Goal: Task Accomplishment & Management: Use online tool/utility

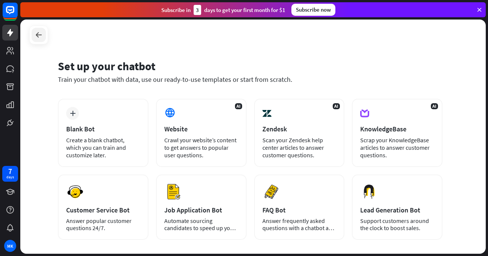
click at [38, 35] on icon at bounding box center [38, 34] width 9 height 9
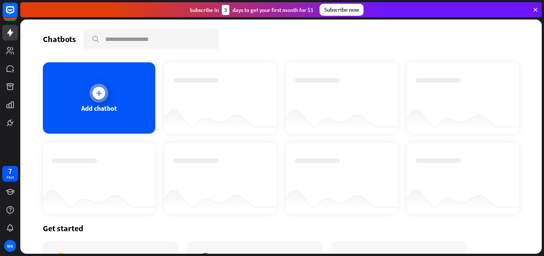
click at [103, 115] on div "Add chatbot" at bounding box center [99, 97] width 112 height 71
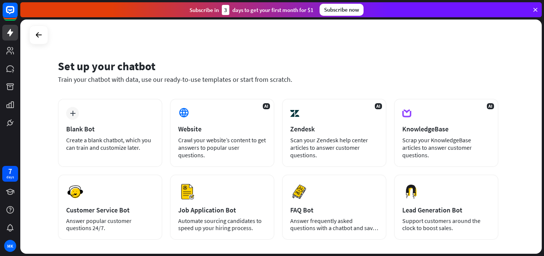
click at [396, 73] on div "Set up your chatbot" at bounding box center [278, 66] width 441 height 14
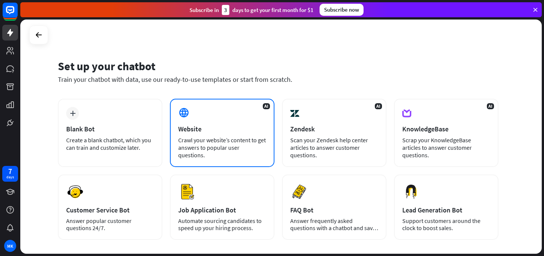
click at [188, 136] on div "AI Website Crawl your website’s content to get answers to popular user question…" at bounding box center [222, 133] width 105 height 68
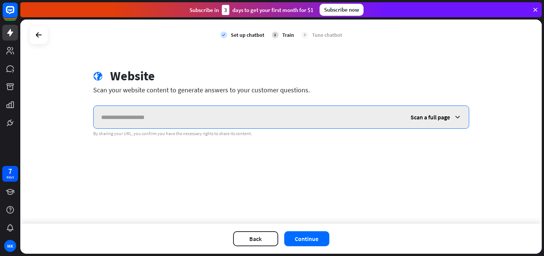
paste input "**********"
type input "**********"
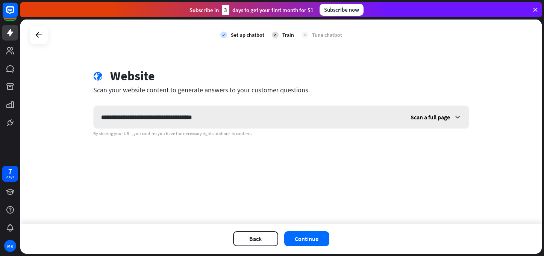
click at [423, 120] on span "Scan a full page" at bounding box center [430, 118] width 39 height 8
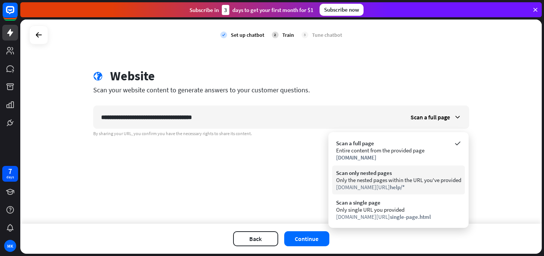
click at [417, 180] on div "Only the nested pages within the URL you've provided" at bounding box center [398, 180] width 125 height 7
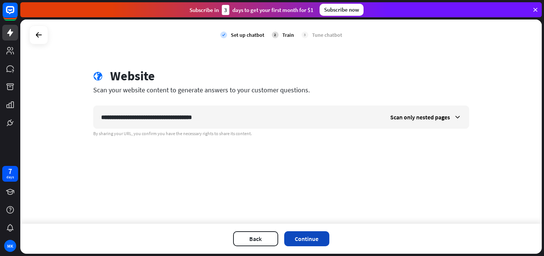
click at [305, 239] on button "Continue" at bounding box center [306, 239] width 45 height 15
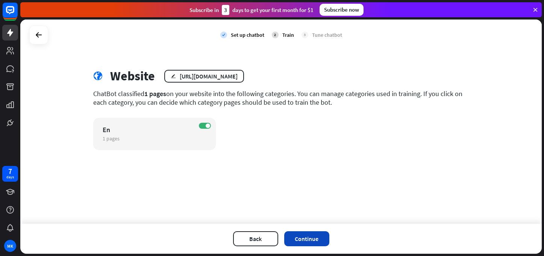
click at [308, 235] on button "Continue" at bounding box center [306, 239] width 45 height 15
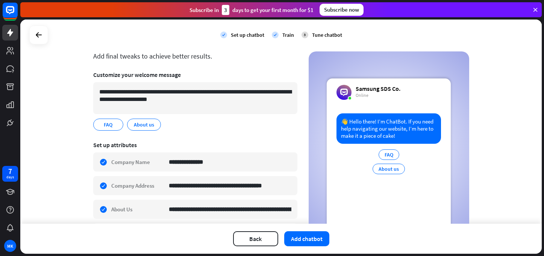
scroll to position [34, 0]
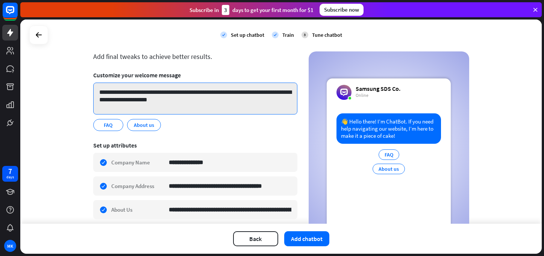
click at [176, 94] on textarea "**********" at bounding box center [195, 99] width 204 height 32
click at [152, 95] on textarea "**********" at bounding box center [195, 99] width 204 height 32
click at [133, 95] on textarea "**********" at bounding box center [195, 99] width 204 height 32
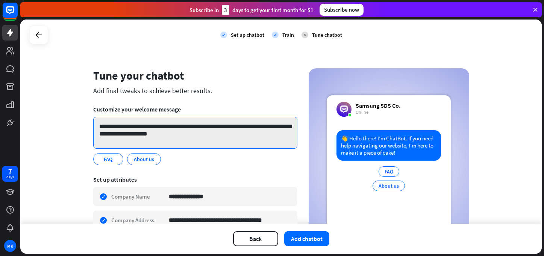
click at [194, 130] on textarea "**********" at bounding box center [195, 133] width 204 height 32
drag, startPoint x: 190, startPoint y: 131, endPoint x: 147, endPoint y: 126, distance: 43.5
click at [147, 126] on textarea "**********" at bounding box center [195, 133] width 204 height 32
drag, startPoint x: 166, startPoint y: 127, endPoint x: 147, endPoint y: 127, distance: 19.6
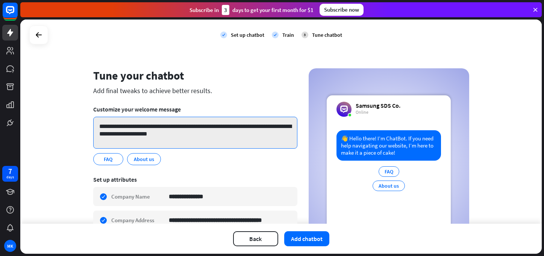
click at [146, 127] on textarea "**********" at bounding box center [195, 133] width 204 height 32
type textarea "**********"
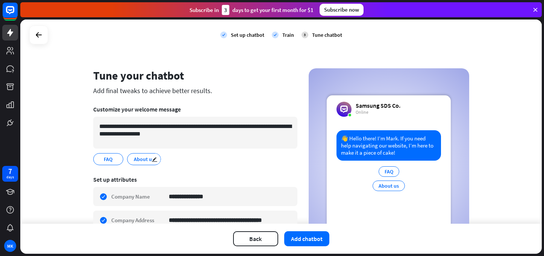
click at [139, 158] on span "About us" at bounding box center [144, 159] width 22 height 8
click at [140, 158] on span "About us" at bounding box center [144, 159] width 22 height 8
click at [143, 161] on span "About us" at bounding box center [144, 159] width 22 height 8
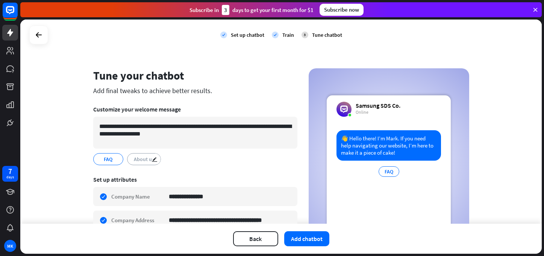
click at [143, 161] on span "About us" at bounding box center [144, 159] width 22 height 8
click at [152, 161] on icon "edit" at bounding box center [155, 160] width 6 height 6
type input "********"
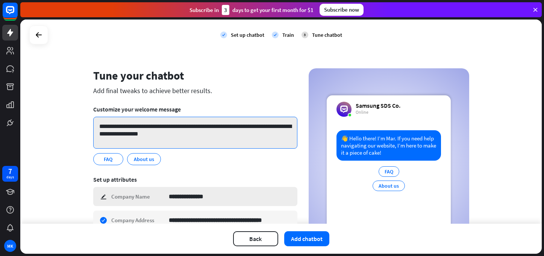
type textarea "**********"
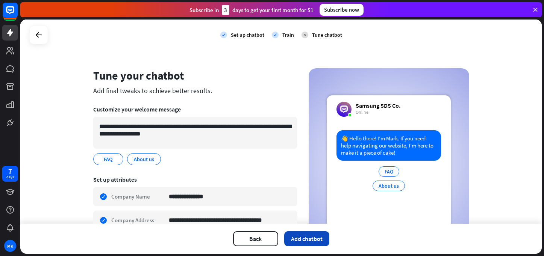
click at [312, 235] on button "Add chatbot" at bounding box center [306, 239] width 45 height 15
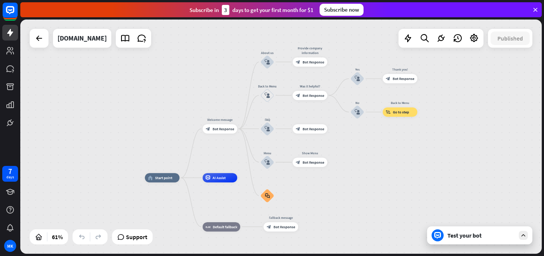
drag, startPoint x: 425, startPoint y: 136, endPoint x: 366, endPoint y: 164, distance: 65.1
click at [367, 164] on div "home_2 Start point Welcome message block_bot_response Bot Response About us blo…" at bounding box center [280, 137] width 521 height 235
click at [468, 234] on div "Test your bot" at bounding box center [481, 236] width 68 height 8
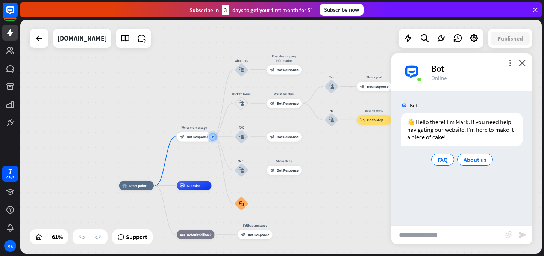
click at [476, 233] on input "text" at bounding box center [448, 235] width 114 height 19
click at [450, 205] on div "Bot 👋 Hello there! I’m Mark. If you need help navigating our website, I’m here …" at bounding box center [461, 158] width 141 height 135
click at [169, 94] on div "home_2 Start point Welcome message block_bot_response Bot Response About us blo…" at bounding box center [280, 137] width 521 height 235
click at [17, 54] on link at bounding box center [10, 51] width 16 height 16
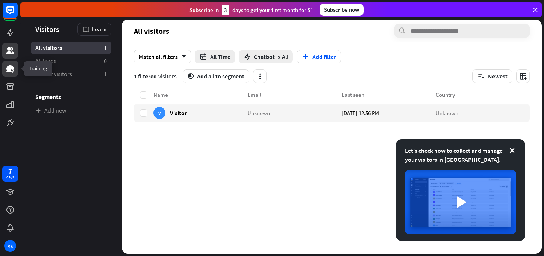
click at [12, 67] on icon at bounding box center [10, 68] width 8 height 7
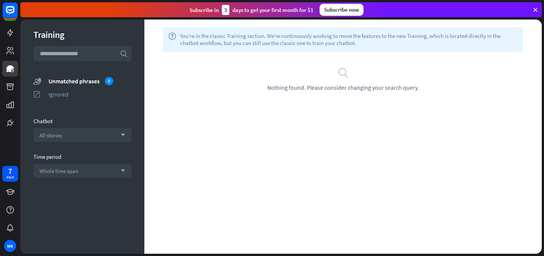
click at [17, 60] on div at bounding box center [10, 65] width 20 height 131
click at [12, 35] on icon at bounding box center [10, 32] width 9 height 9
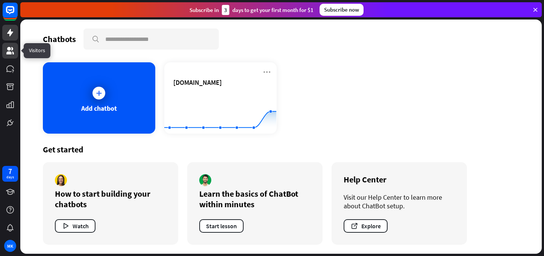
click at [12, 53] on icon at bounding box center [10, 51] width 8 height 8
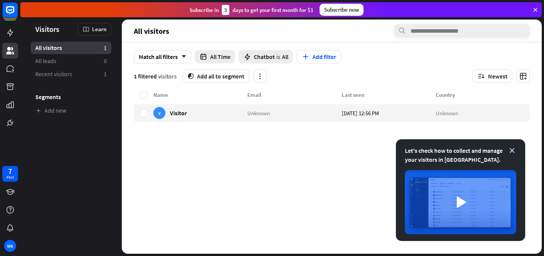
click at [488, 152] on icon at bounding box center [512, 151] width 8 height 8
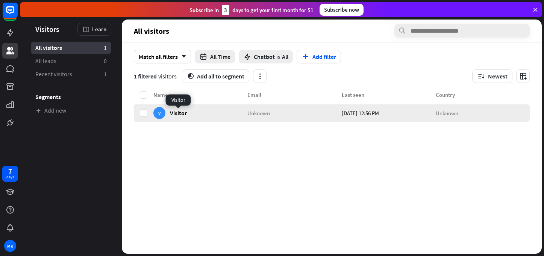
click at [183, 110] on span "Visitor" at bounding box center [178, 112] width 17 height 7
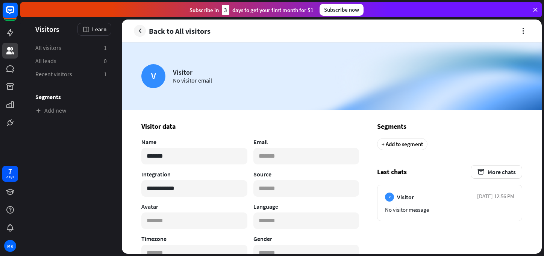
click at [146, 32] on link "Back to All visitors" at bounding box center [172, 31] width 77 height 12
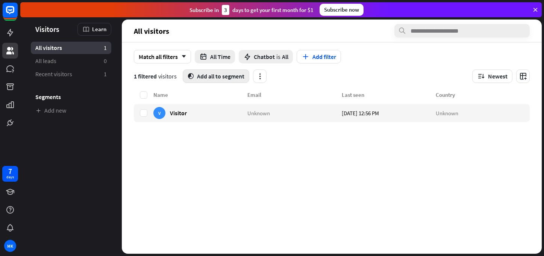
click at [208, 78] on button "segment Add all to segment" at bounding box center [216, 77] width 67 height 14
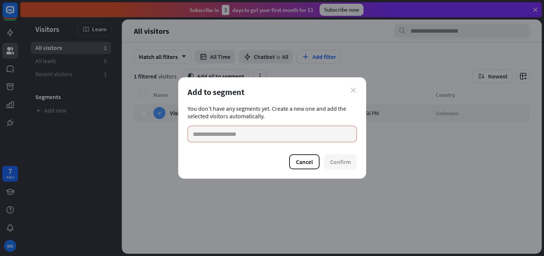
click at [353, 88] on icon "close" at bounding box center [353, 90] width 5 height 5
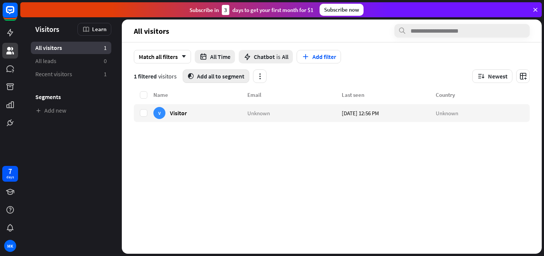
click at [235, 75] on button "segment Add all to segment" at bounding box center [216, 77] width 67 height 14
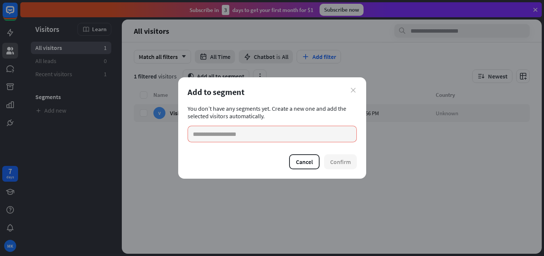
click at [353, 92] on icon "close" at bounding box center [353, 90] width 5 height 5
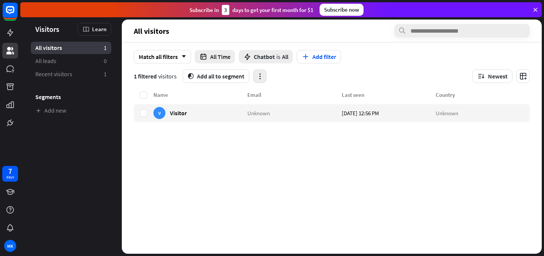
click at [257, 72] on button "button" at bounding box center [260, 77] width 14 height 14
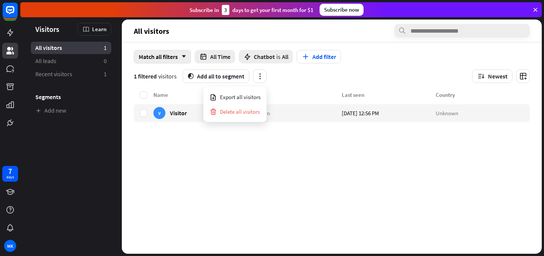
click at [178, 55] on div "Match all filters arrow_down" at bounding box center [162, 57] width 57 height 14
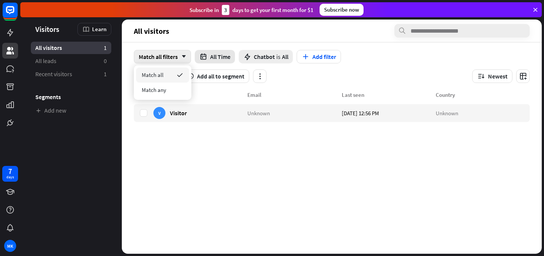
click at [212, 55] on button "All Time" at bounding box center [215, 57] width 40 height 14
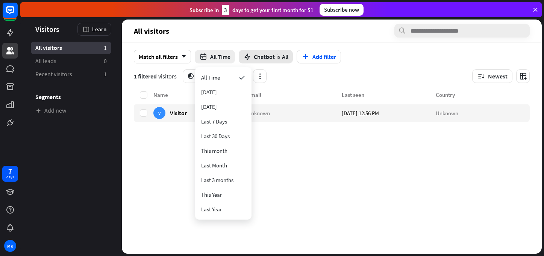
click at [263, 57] on span "Chatbot" at bounding box center [264, 57] width 21 height 8
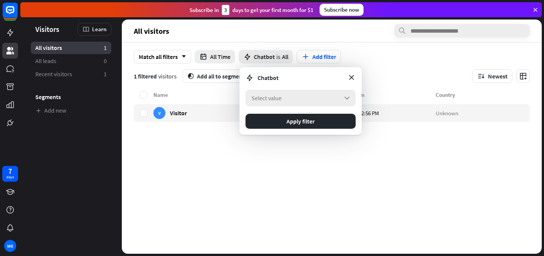
click at [332, 93] on div "Select value arrow_down" at bounding box center [301, 98] width 110 height 17
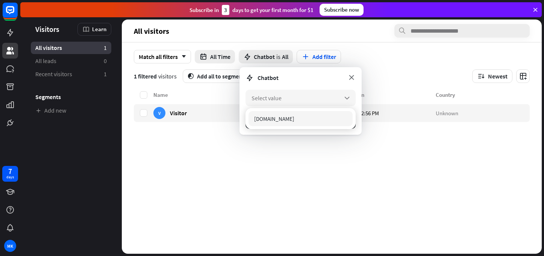
click at [351, 77] on icon at bounding box center [351, 77] width 8 height 8
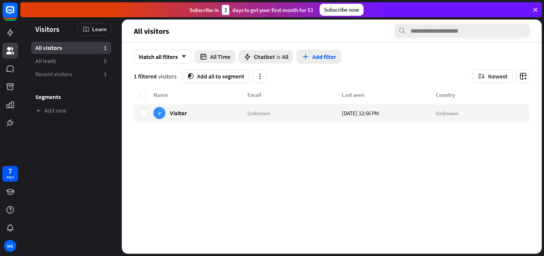
click at [324, 59] on button "Add filter" at bounding box center [319, 57] width 44 height 14
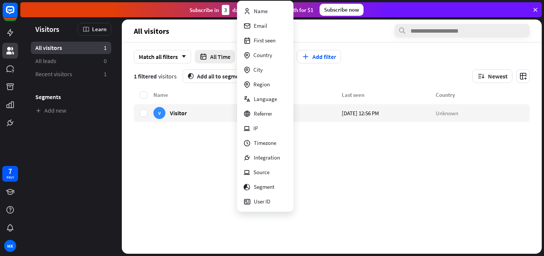
click at [193, 153] on div "Name Email Last seen Country V Visitor Unknown [DATE] 12:56 PM Unknown" at bounding box center [332, 173] width 396 height 164
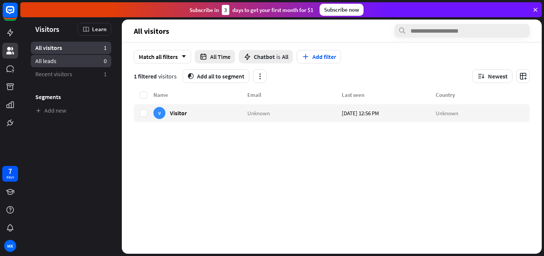
click at [85, 60] on link "All leads 0" at bounding box center [71, 61] width 80 height 12
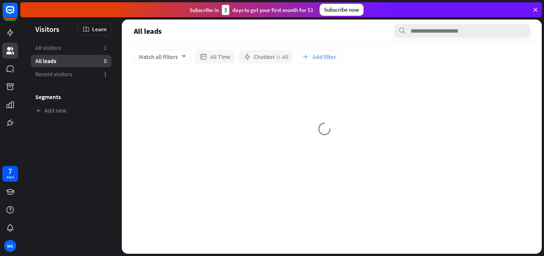
click at [85, 68] on ul "All visitors 1 All leads 0 Recent visitors 1 Segments Add new" at bounding box center [71, 79] width 102 height 75
click at [20, 71] on div at bounding box center [10, 65] width 20 height 131
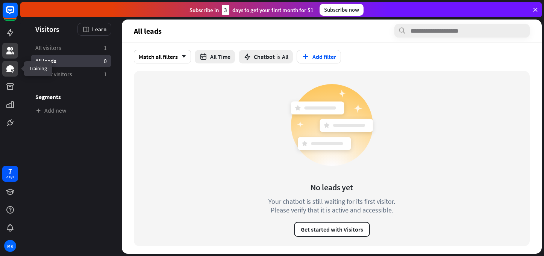
click at [14, 71] on icon at bounding box center [10, 68] width 9 height 9
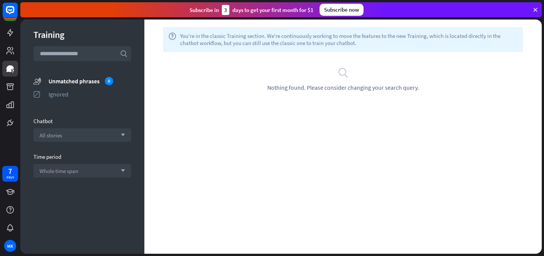
click at [69, 56] on input "text" at bounding box center [82, 53] width 98 height 15
click at [69, 84] on div "Unmatched phrases 0" at bounding box center [89, 81] width 83 height 8
click at [80, 129] on div "All stories arrow_down" at bounding box center [82, 136] width 98 height 14
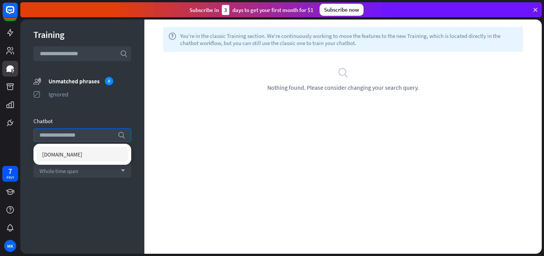
click at [82, 155] on span "[DOMAIN_NAME]" at bounding box center [62, 154] width 40 height 7
click at [96, 181] on div "Training search unmatched_phrases Unmatched phrases 0 ignored Ignored Chatbot s…" at bounding box center [82, 137] width 124 height 235
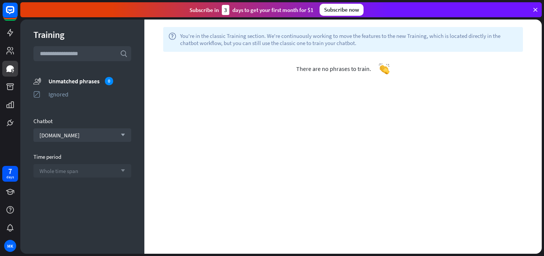
click at [98, 172] on div "Whole time span arrow_down" at bounding box center [82, 171] width 98 height 14
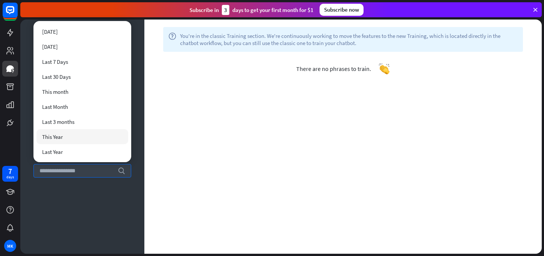
click at [173, 133] on div "help You're in the classic Training section. We're continuously working to move…" at bounding box center [342, 137] width 397 height 235
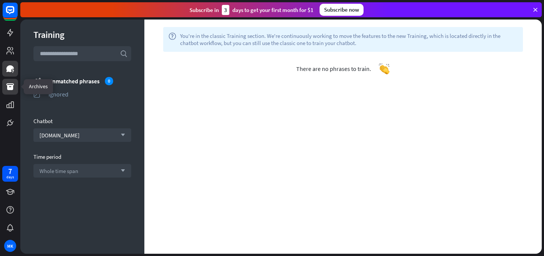
click at [5, 85] on link at bounding box center [10, 87] width 16 height 16
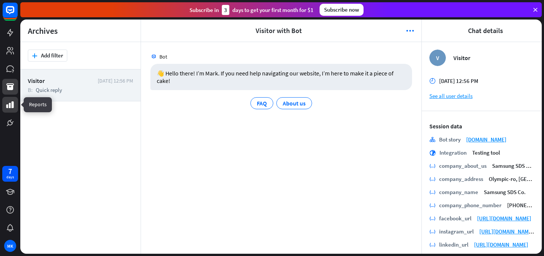
click at [9, 100] on link at bounding box center [10, 105] width 16 height 16
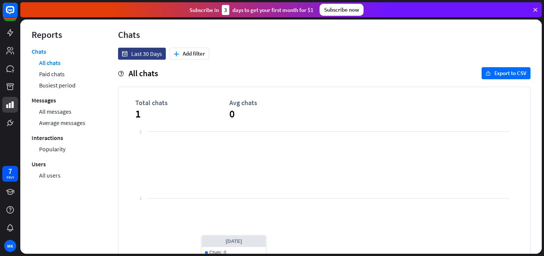
click at [235, 135] on rect at bounding box center [324, 203] width 378 height 150
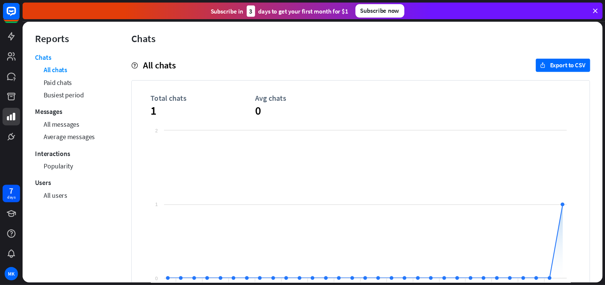
scroll to position [14, 0]
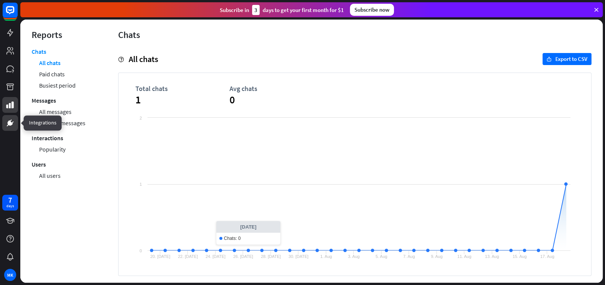
click at [14, 123] on icon at bounding box center [10, 122] width 9 height 9
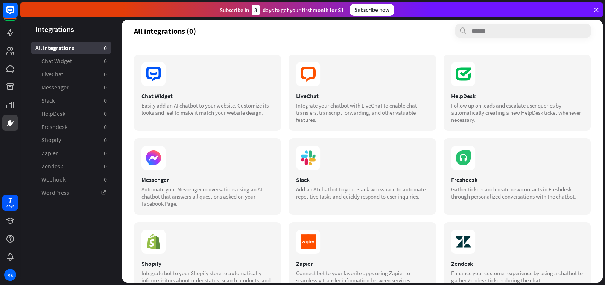
click at [317, 40] on header "All integrations (0)" at bounding box center [362, 31] width 480 height 23
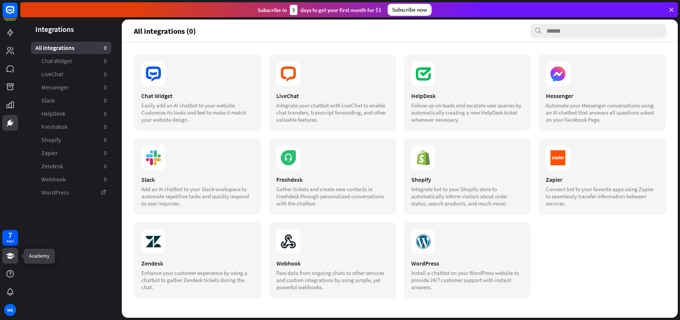
click at [13, 256] on icon at bounding box center [10, 256] width 9 height 9
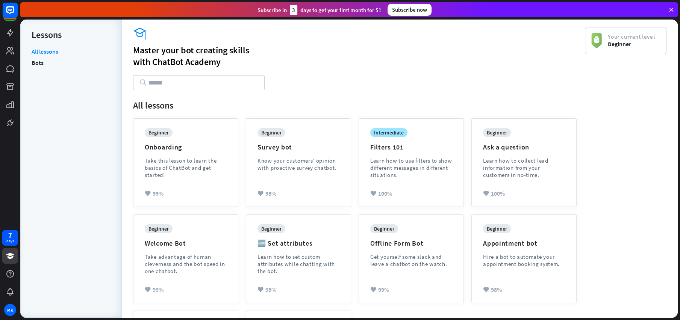
click at [126, 96] on div "academy Master your bot creating skills with ChatBot Academy Your current level…" at bounding box center [400, 215] width 556 height 376
click at [5, 28] on link at bounding box center [10, 33] width 16 height 16
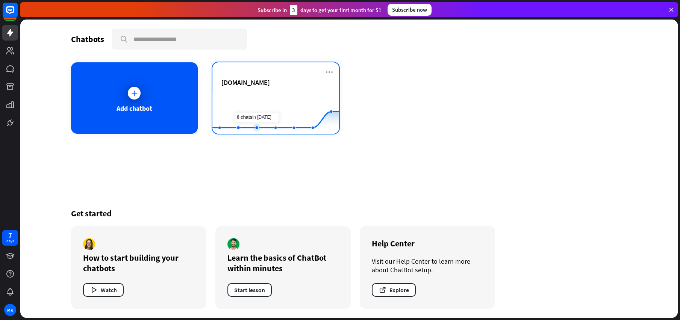
click at [257, 107] on rect at bounding box center [275, 115] width 126 height 47
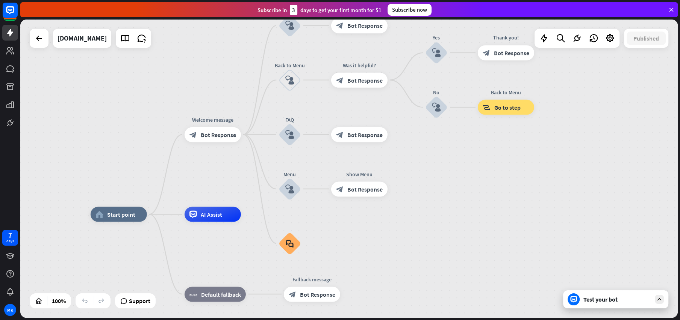
drag, startPoint x: 547, startPoint y: 185, endPoint x: 473, endPoint y: 234, distance: 89.4
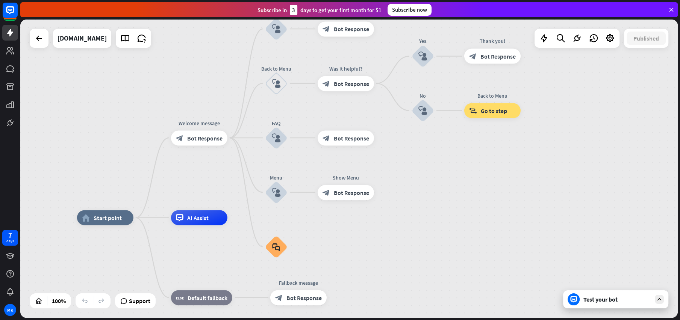
click at [488, 256] on div "Test your bot" at bounding box center [615, 300] width 105 height 18
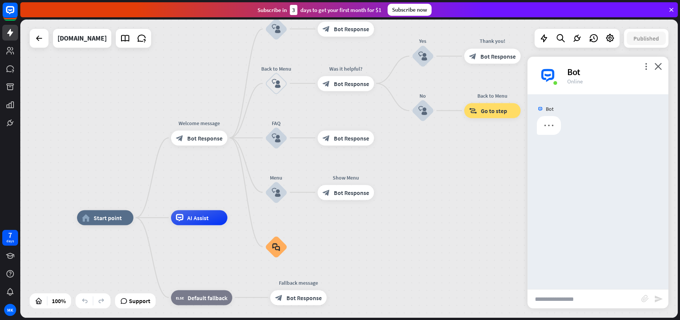
click at [488, 256] on input "text" at bounding box center [584, 299] width 114 height 19
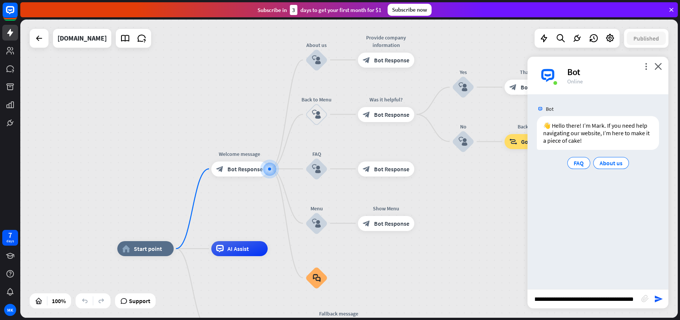
type input "**********"
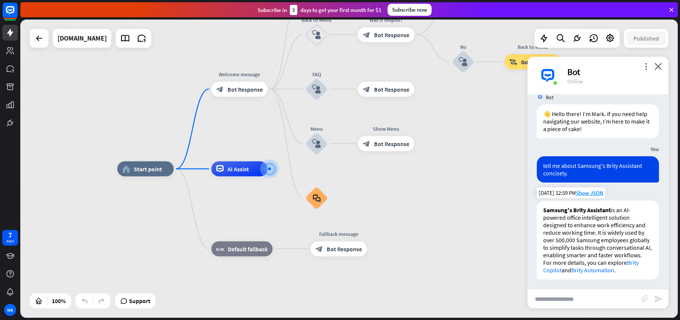
scroll to position [13, 0]
click at [488, 256] on input "text" at bounding box center [584, 299] width 114 height 19
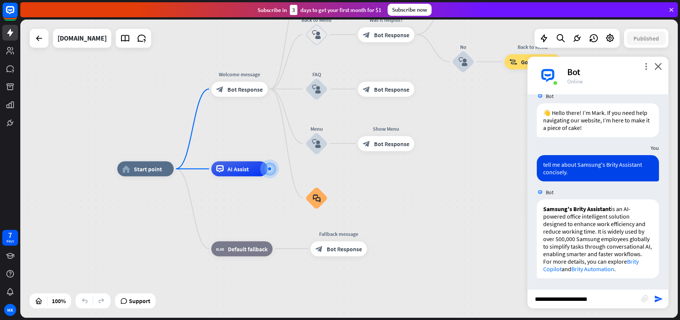
type input "**********"
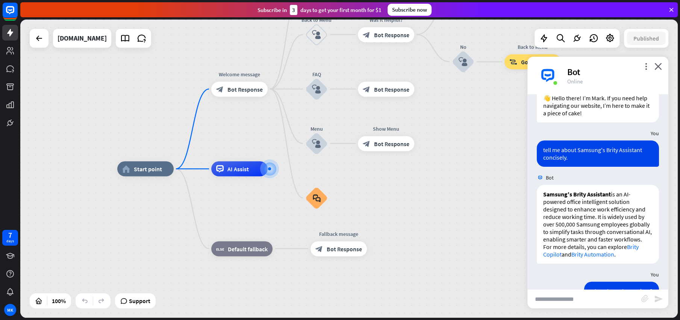
scroll to position [40, 0]
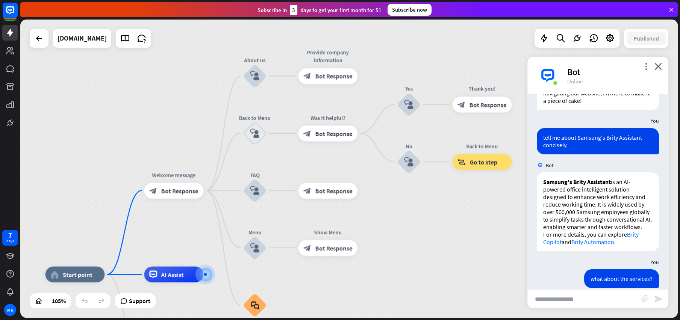
drag, startPoint x: 459, startPoint y: 152, endPoint x: 406, endPoint y: 258, distance: 119.2
click at [406, 256] on div "home_2 Start point Welcome message block_bot_response Bot Response About us blo…" at bounding box center [349, 169] width 658 height 299
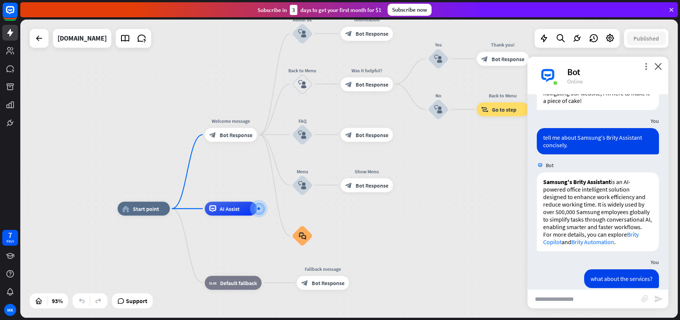
drag, startPoint x: 406, startPoint y: 258, endPoint x: 436, endPoint y: 194, distance: 71.0
click at [436, 194] on div "home_2 Start point Welcome message block_bot_response Bot Response About us blo…" at bounding box center [349, 169] width 658 height 299
click at [488, 67] on icon "close" at bounding box center [659, 66] width 8 height 7
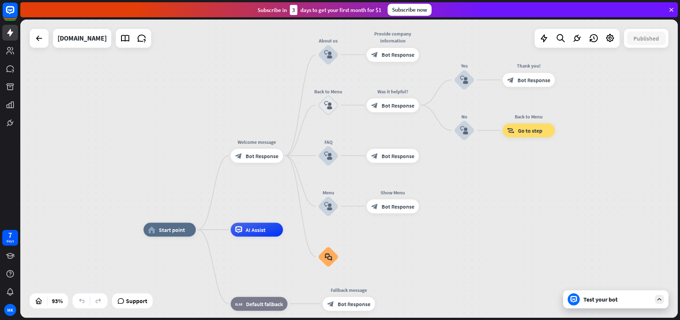
drag, startPoint x: 383, startPoint y: 110, endPoint x: 409, endPoint y: 127, distance: 31.3
click at [409, 128] on div "home_2 Start point Welcome message block_bot_response Bot Response About us blo…" at bounding box center [349, 169] width 658 height 299
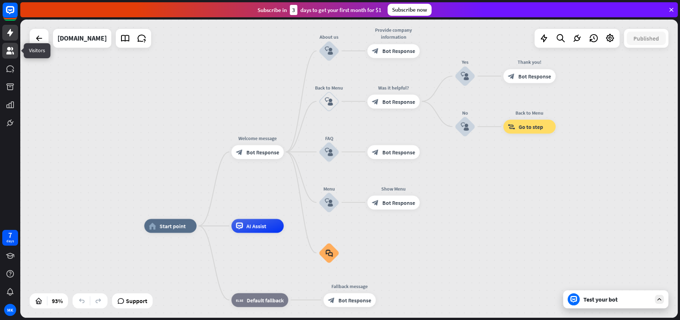
click at [14, 58] on link at bounding box center [10, 51] width 16 height 16
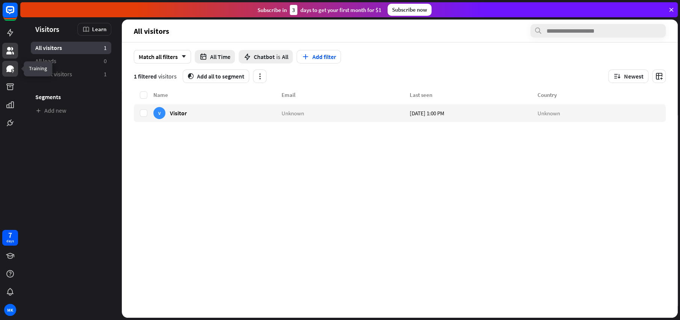
click at [10, 72] on icon at bounding box center [10, 68] width 9 height 9
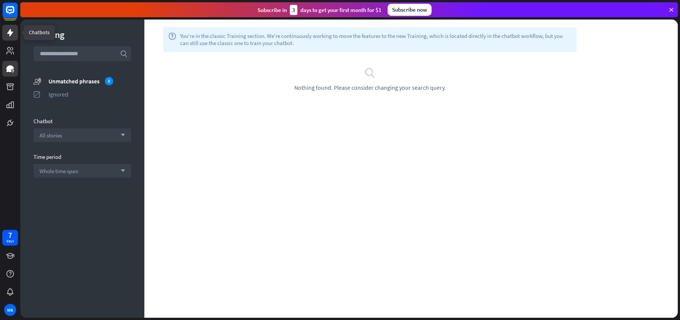
click at [14, 34] on icon at bounding box center [10, 32] width 9 height 9
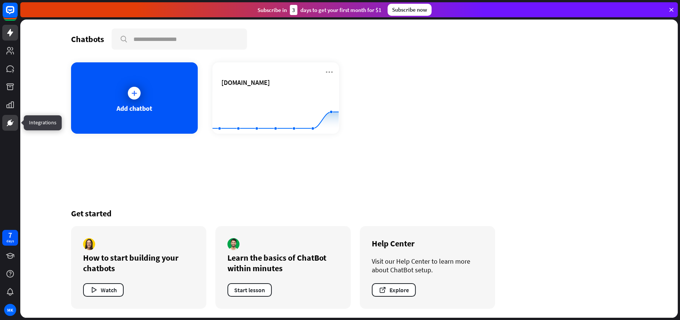
click at [12, 125] on icon at bounding box center [10, 122] width 9 height 9
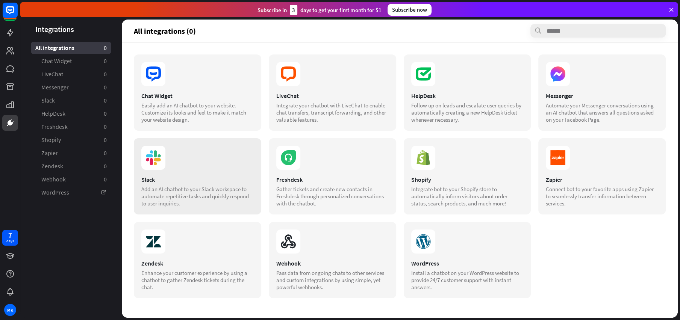
click at [185, 157] on section at bounding box center [197, 158] width 112 height 24
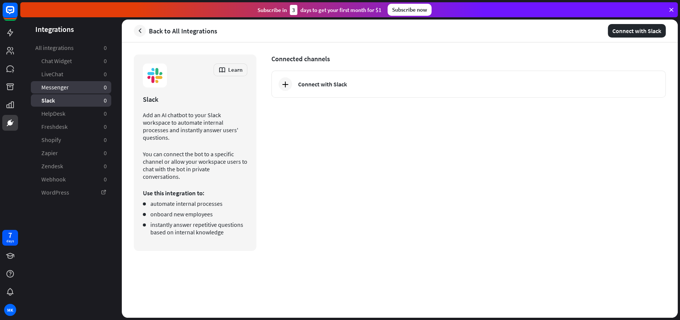
click at [59, 85] on span "Messenger" at bounding box center [54, 87] width 27 height 8
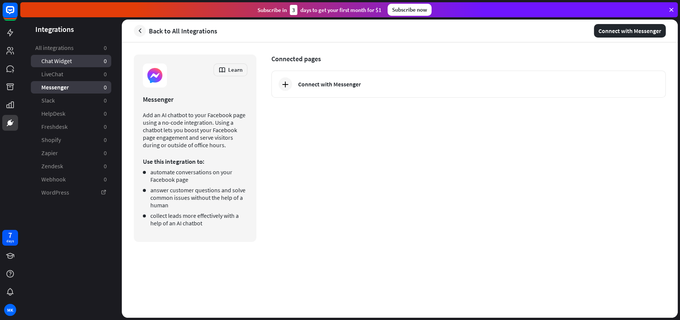
click at [50, 61] on span "Chat Widget" at bounding box center [56, 61] width 30 height 8
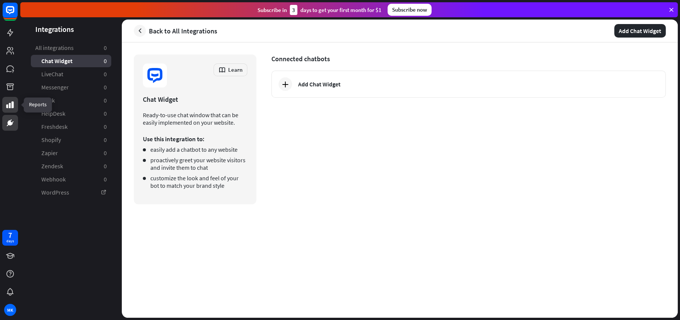
click at [16, 100] on link at bounding box center [10, 105] width 16 height 16
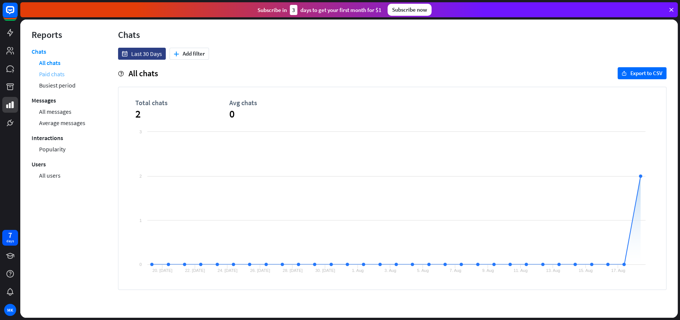
click at [51, 69] on link "Paid chats" at bounding box center [52, 73] width 26 height 11
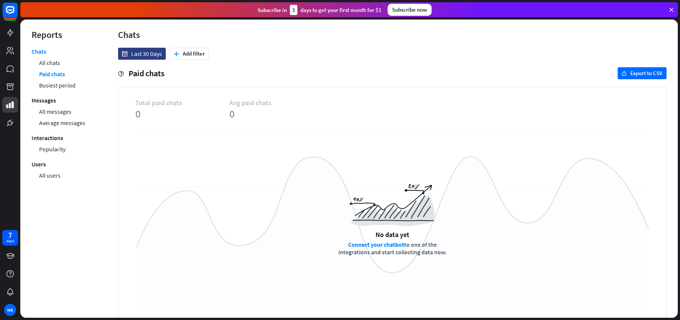
click at [60, 84] on link "Busiest period" at bounding box center [57, 85] width 36 height 11
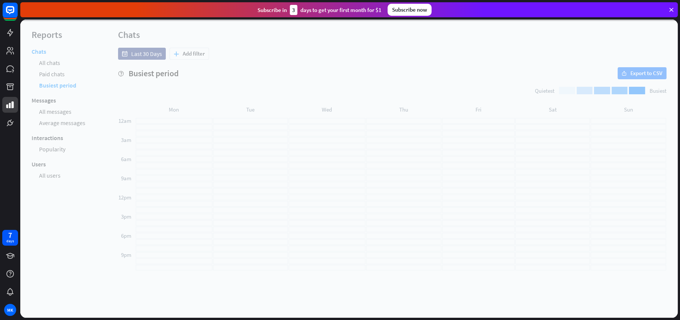
click at [60, 109] on div at bounding box center [349, 169] width 658 height 299
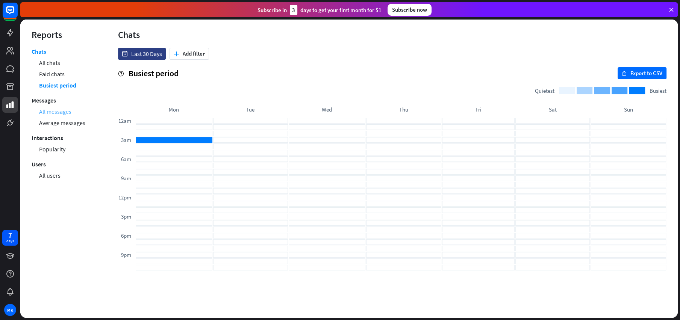
click at [60, 112] on link "All messages" at bounding box center [55, 111] width 32 height 11
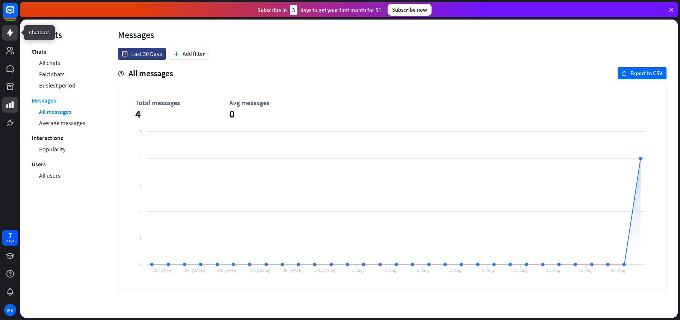
click at [8, 33] on icon at bounding box center [10, 33] width 6 height 8
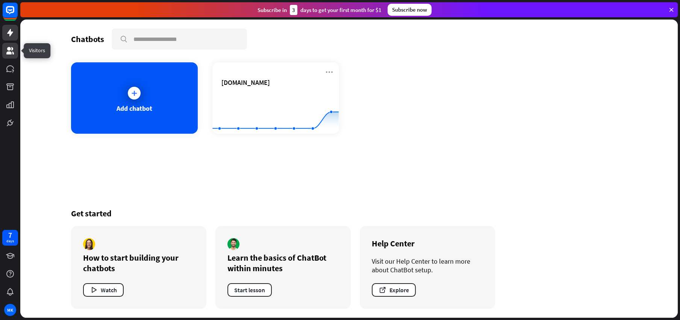
click at [16, 52] on link at bounding box center [10, 51] width 16 height 16
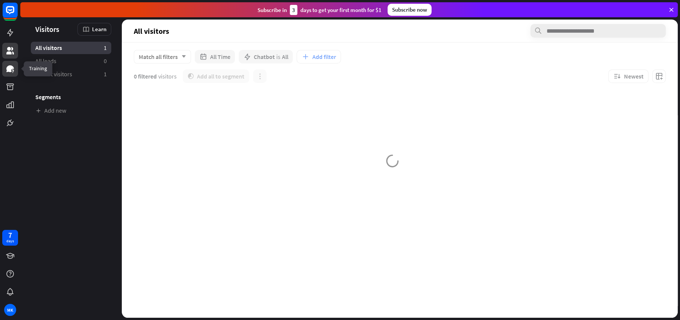
click at [16, 69] on link at bounding box center [10, 69] width 16 height 16
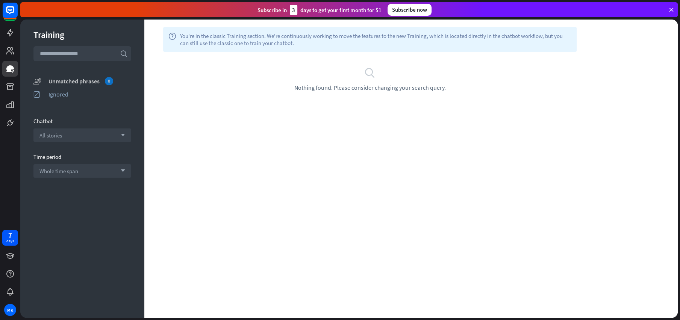
click at [97, 80] on div "Unmatched phrases 0" at bounding box center [89, 81] width 83 height 8
click at [86, 97] on div "Ignored" at bounding box center [89, 95] width 83 height 8
click at [73, 135] on div at bounding box center [349, 169] width 658 height 299
click at [58, 83] on div "Unmatched phrases" at bounding box center [89, 81] width 83 height 8
click at [2, 58] on div at bounding box center [10, 51] width 16 height 16
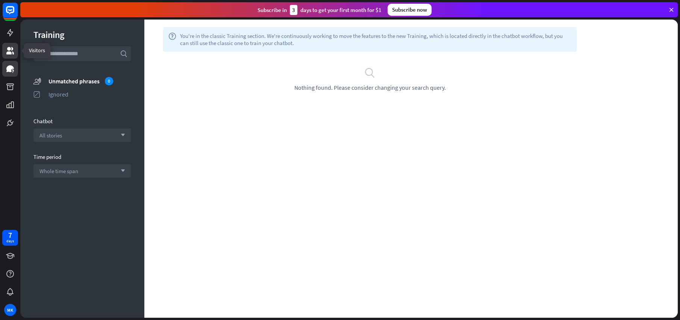
click at [5, 57] on link at bounding box center [10, 51] width 16 height 16
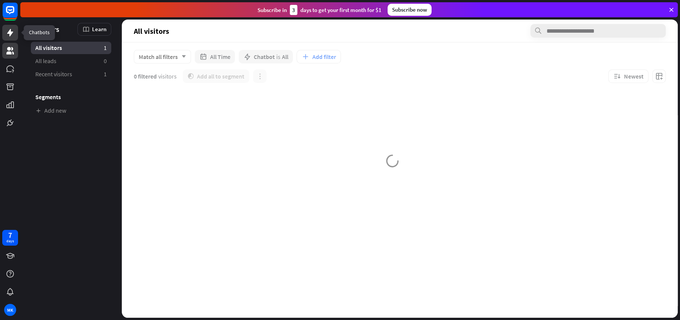
click at [17, 37] on link at bounding box center [10, 33] width 16 height 16
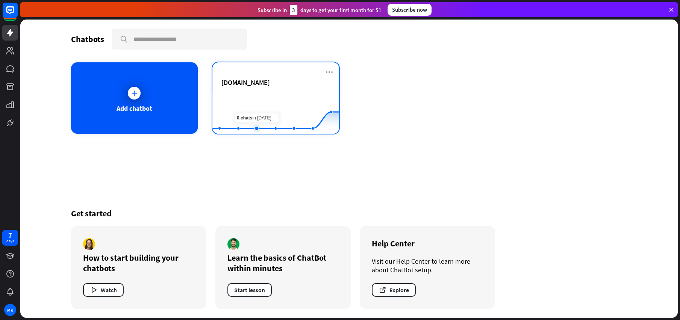
click at [272, 115] on rect at bounding box center [275, 115] width 126 height 47
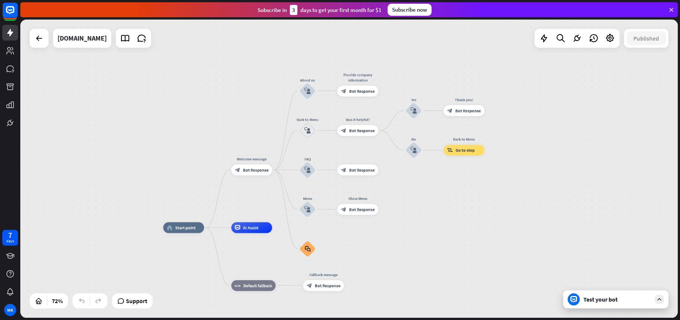
drag, startPoint x: 419, startPoint y: 128, endPoint x: 388, endPoint y: 190, distance: 69.4
click at [388, 191] on div "home_2 Start point Welcome message block_bot_response Bot Response About us blo…" at bounding box center [349, 169] width 658 height 299
click at [488, 43] on icon at bounding box center [544, 38] width 10 height 10
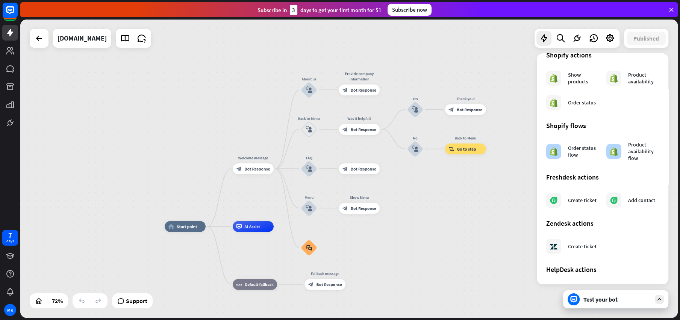
scroll to position [375, 0]
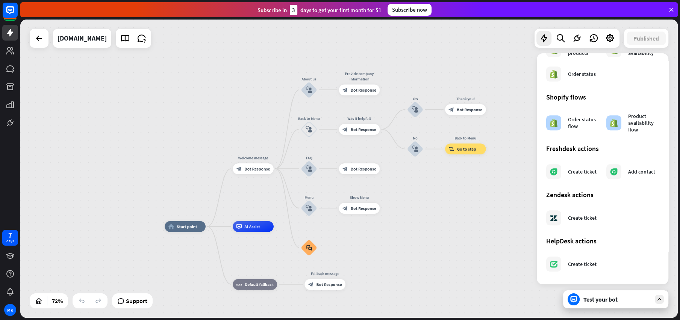
click at [443, 195] on div "home_2 Start point Welcome message block_bot_response Bot Response About us blo…" at bounding box center [349, 169] width 658 height 299
click at [488, 36] on div at bounding box center [544, 38] width 15 height 15
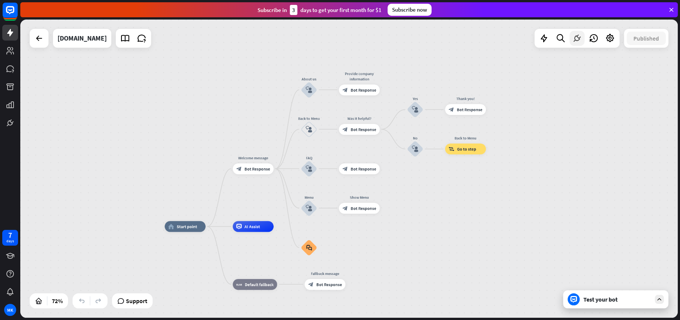
click at [488, 38] on icon at bounding box center [577, 38] width 10 height 10
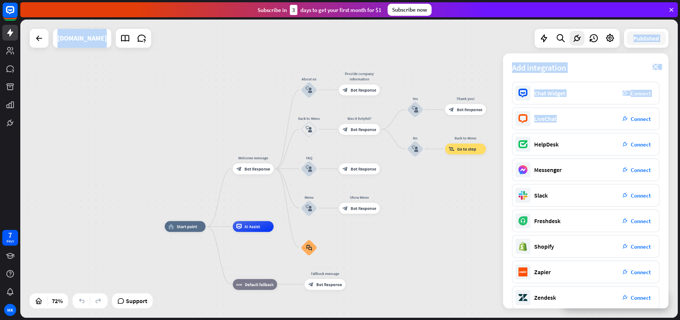
drag, startPoint x: 571, startPoint y: 120, endPoint x: 459, endPoint y: 211, distance: 144.2
click at [459, 211] on div "home_2 Start point Welcome message block_bot_response Bot Response About us blo…" at bounding box center [349, 169] width 658 height 299
click at [485, 69] on div "home_2 Start point Welcome message block_bot_response Bot Response About us blo…" at bounding box center [349, 169] width 658 height 299
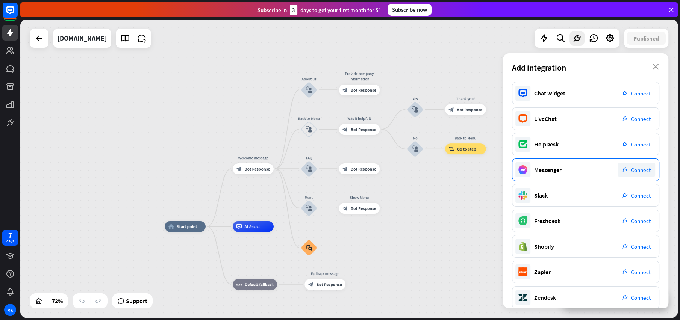
click at [488, 170] on span "Connect" at bounding box center [641, 170] width 20 height 7
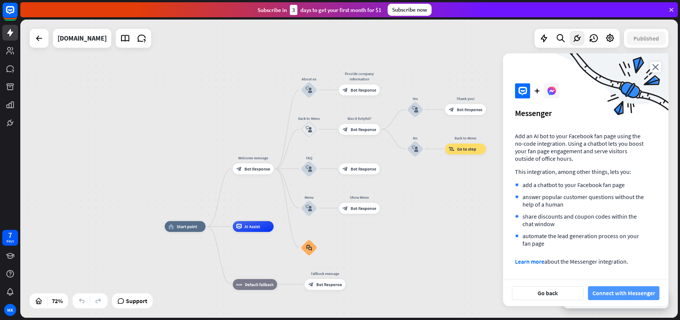
click at [488, 256] on button "Connect with Messenger" at bounding box center [623, 293] width 71 height 14
drag, startPoint x: 545, startPoint y: 289, endPoint x: 544, endPoint y: 228, distance: 60.9
click at [488, 228] on div "plus Messenger close Add an AI bot to your Facebook fan page using the no-code …" at bounding box center [585, 179] width 165 height 253
click at [488, 256] on button "Go back" at bounding box center [547, 293] width 71 height 14
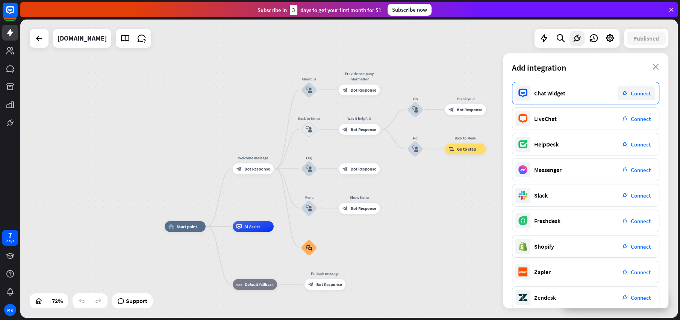
click at [488, 95] on div "Chat Widget" at bounding box center [549, 93] width 31 height 8
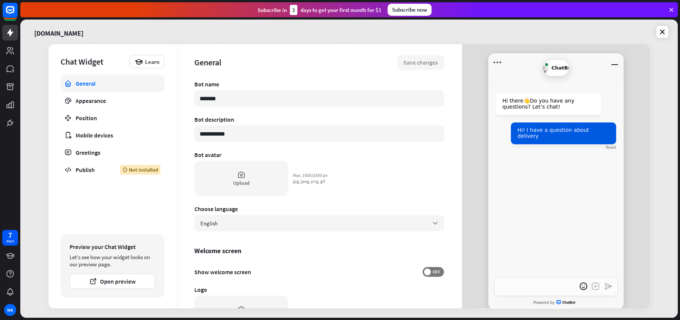
type textarea "*"
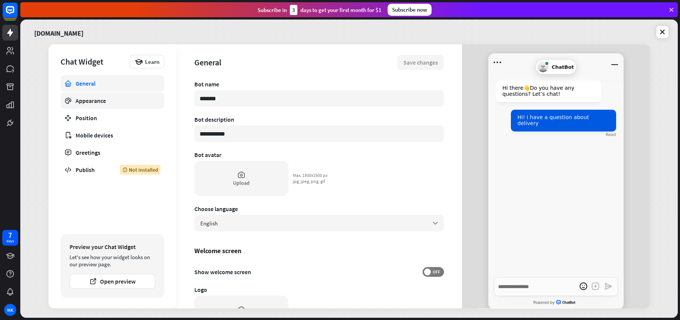
click at [109, 103] on div "Appearance" at bounding box center [113, 101] width 74 height 8
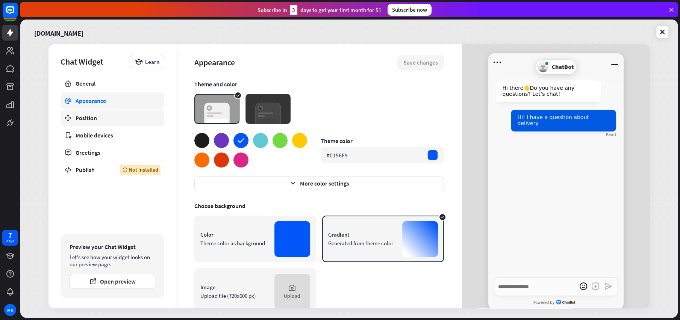
click at [138, 118] on div "Position" at bounding box center [113, 118] width 74 height 8
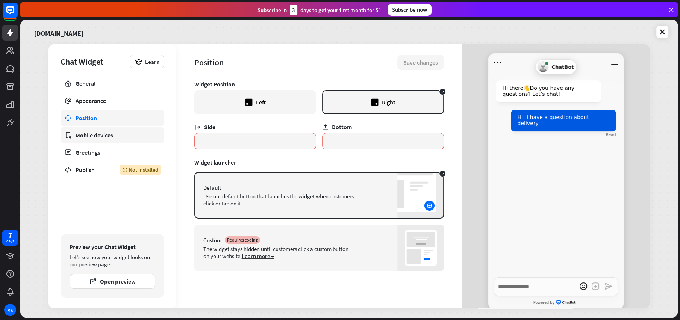
click at [133, 134] on div "Mobile devices" at bounding box center [113, 136] width 74 height 8
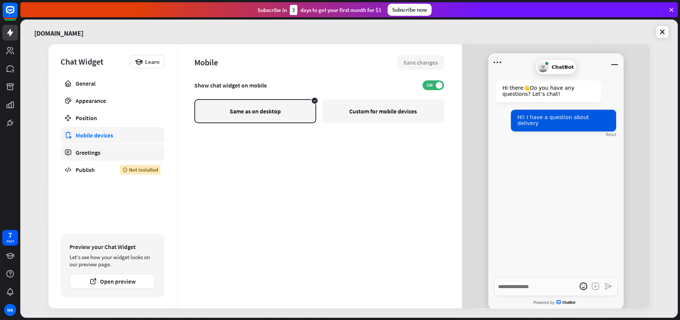
click at [133, 147] on link "Greetings" at bounding box center [113, 152] width 104 height 17
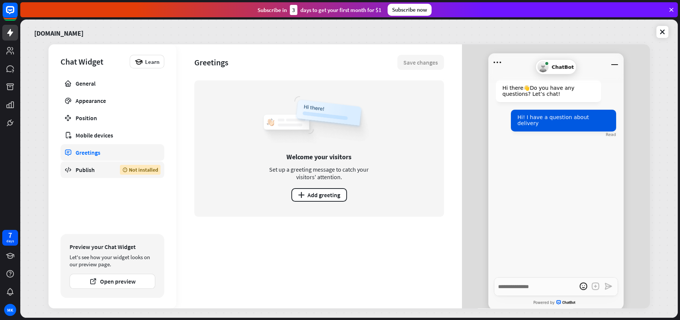
click at [132, 163] on link "Publish Not installed" at bounding box center [113, 170] width 104 height 17
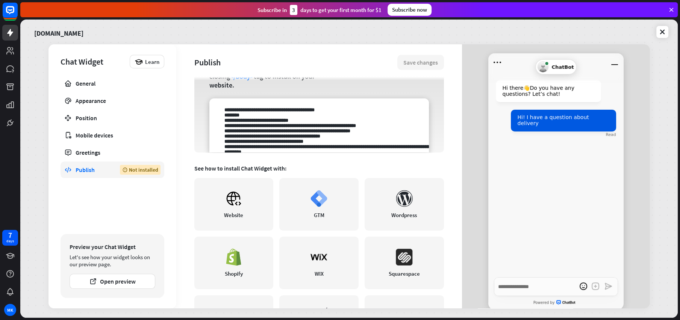
scroll to position [145, 0]
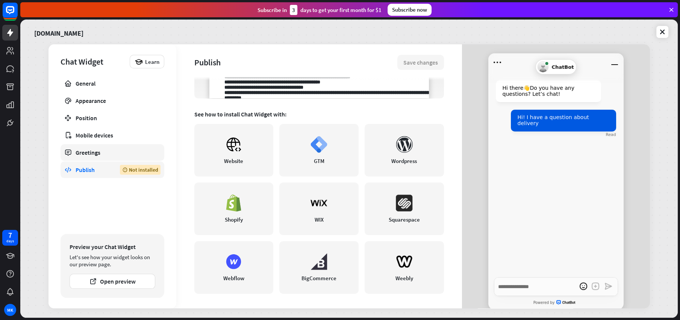
click at [111, 150] on div "Greetings" at bounding box center [113, 153] width 74 height 8
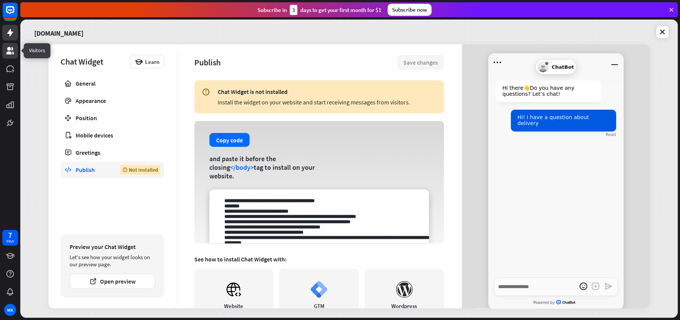
click at [17, 49] on link at bounding box center [10, 51] width 16 height 16
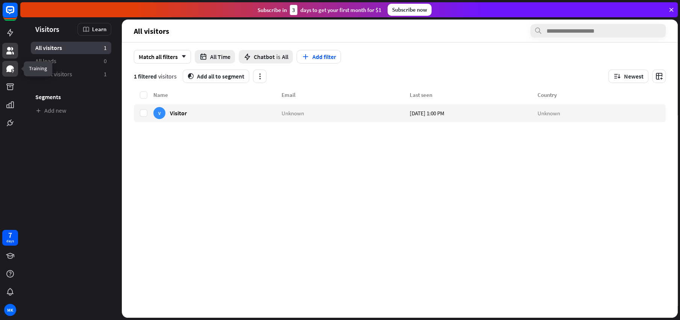
click at [12, 62] on link at bounding box center [10, 69] width 16 height 16
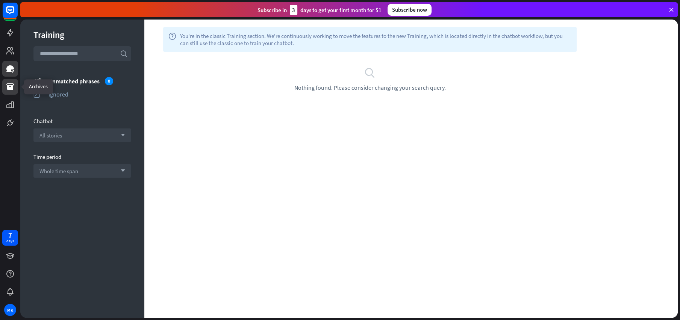
click at [9, 91] on link at bounding box center [10, 87] width 16 height 16
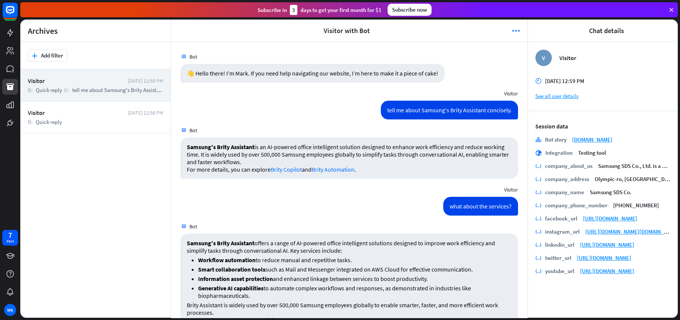
scroll to position [43, 0]
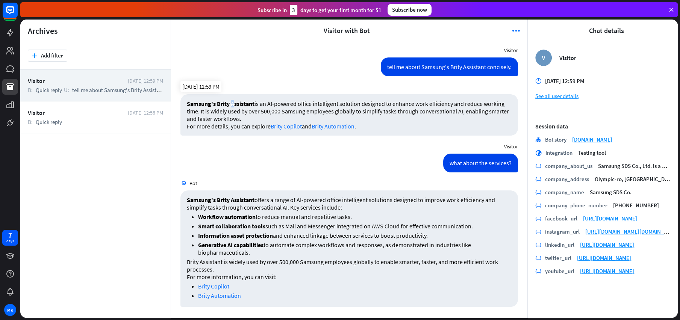
click at [233, 106] on strong "Samsung's Brity Assistant" at bounding box center [221, 104] width 68 height 8
click at [488, 34] on span "more_horiz" at bounding box center [516, 31] width 8 height 9
click at [488, 28] on icon "more_horiz" at bounding box center [516, 31] width 8 height 8
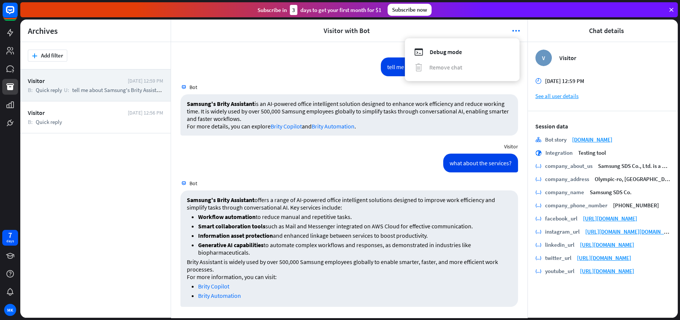
click at [359, 62] on div "tell me about Samsung's Brity Assistant concisely. [DATE] 12:59 PM" at bounding box center [349, 69] width 356 height 23
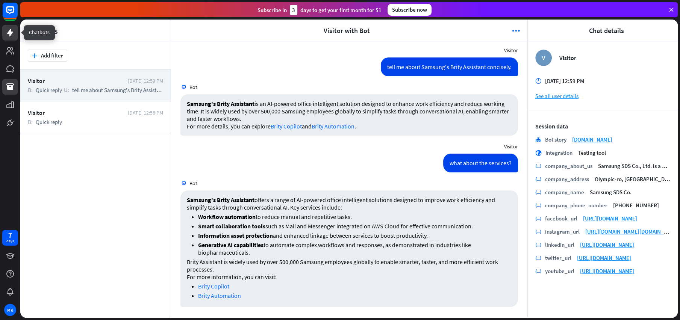
click at [5, 32] on link at bounding box center [10, 33] width 16 height 16
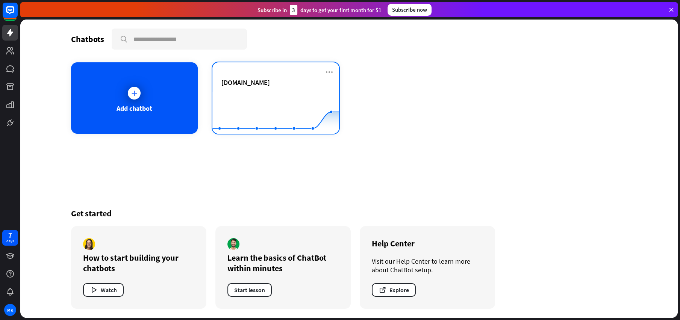
click at [267, 121] on rect at bounding box center [275, 115] width 126 height 47
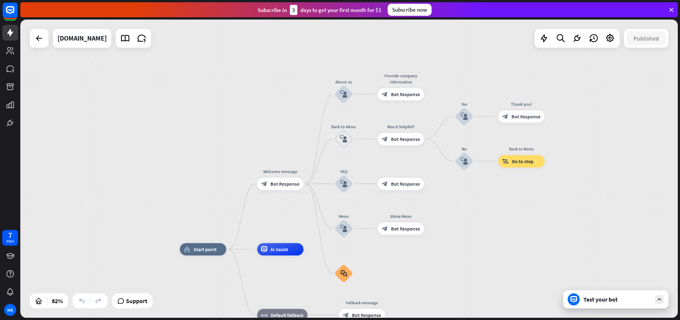
drag, startPoint x: 495, startPoint y: 127, endPoint x: 473, endPoint y: 213, distance: 88.4
click at [476, 214] on div "home_2 Start point Welcome message block_bot_response Bot Response About us blo…" at bounding box center [349, 169] width 658 height 299
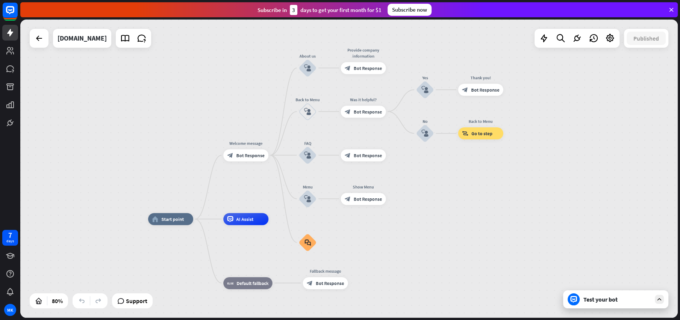
drag, startPoint x: 473, startPoint y: 214, endPoint x: 436, endPoint y: 185, distance: 47.2
click at [436, 185] on div "home_2 Start point Welcome message block_bot_response Bot Response About us blo…" at bounding box center [349, 169] width 658 height 299
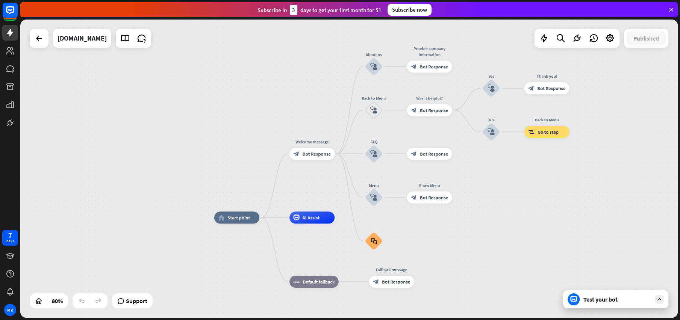
drag, startPoint x: 436, startPoint y: 185, endPoint x: 502, endPoint y: 183, distance: 66.2
click at [488, 184] on div "home_2 Start point Welcome message block_bot_response Bot Response About us blo…" at bounding box center [349, 169] width 658 height 299
